Goal: Information Seeking & Learning: Learn about a topic

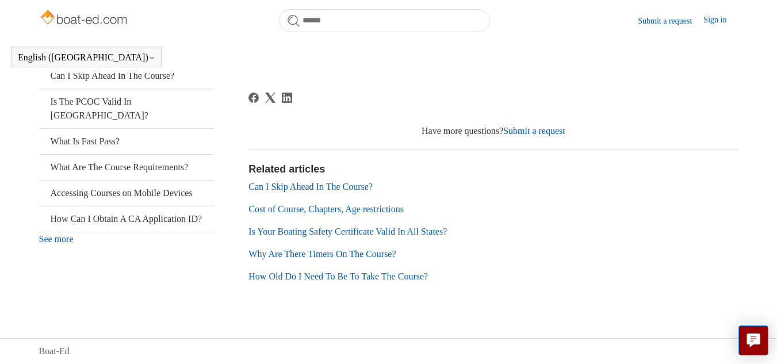
scroll to position [235, 0]
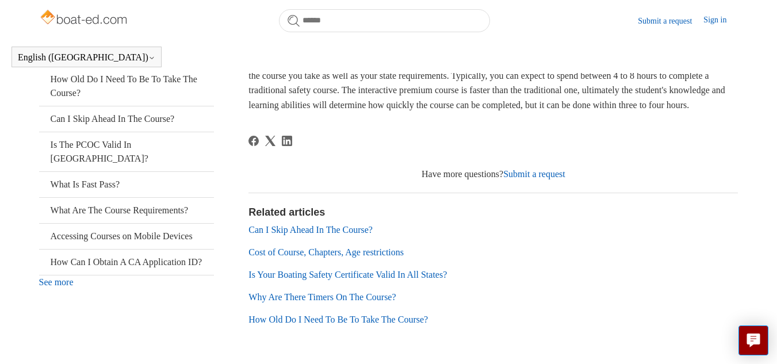
click at [332, 235] on link "Can I Skip Ahead In The Course?" at bounding box center [310, 230] width 124 height 10
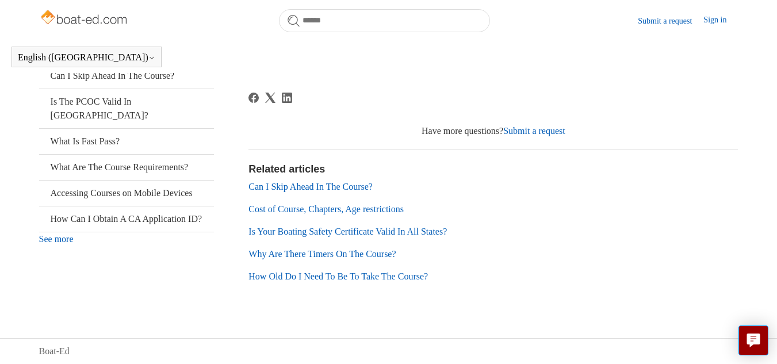
click at [378, 228] on link "Is Your Boating Safety Certificate Valid In All States?" at bounding box center [347, 232] width 198 height 10
click at [340, 277] on link "How Old Do I Need To Be To Take The Course?" at bounding box center [337, 276] width 179 height 10
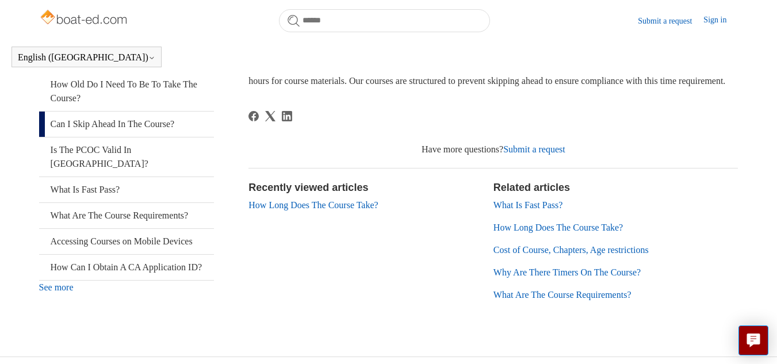
scroll to position [173, 0]
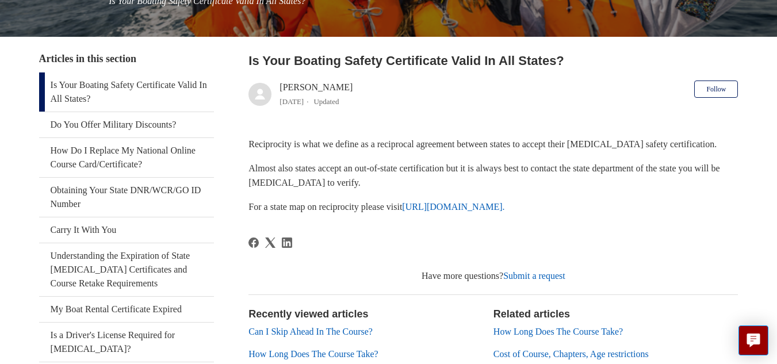
scroll to position [127, 0]
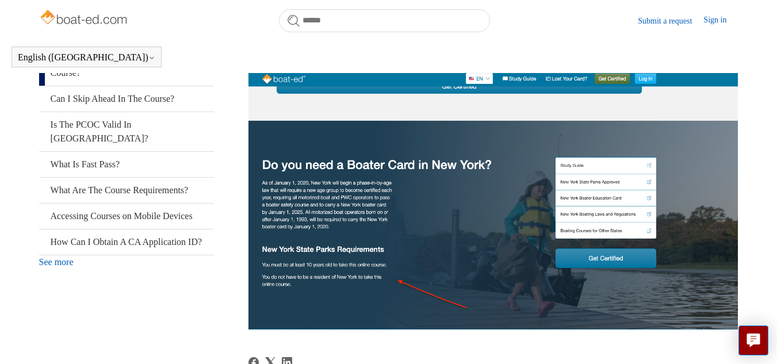
scroll to position [313, 0]
